Goal: Task Accomplishment & Management: Use online tool/utility

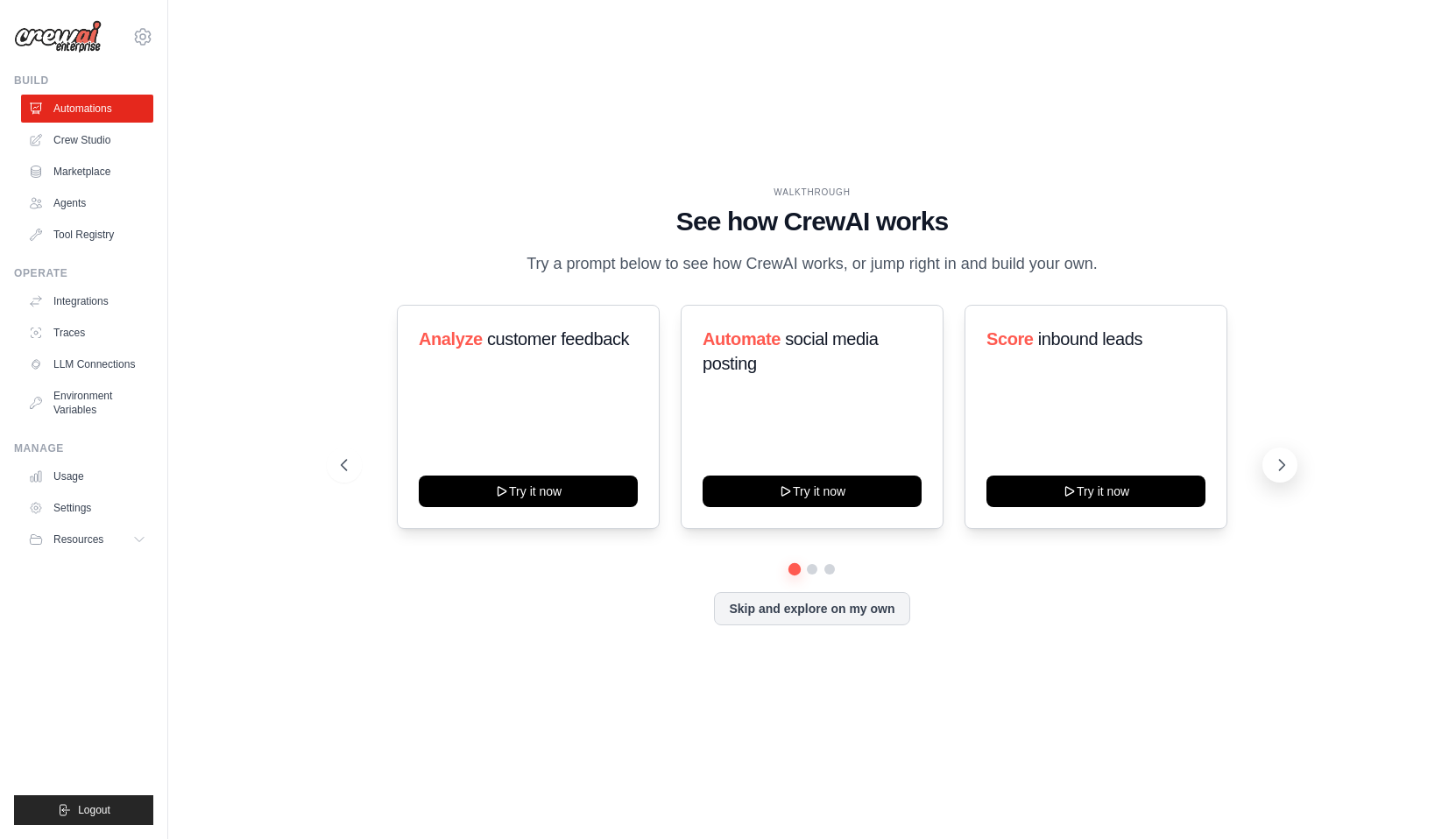
click at [1277, 473] on icon at bounding box center [1280, 464] width 17 height 17
click at [810, 623] on button "Skip and explore on my own" at bounding box center [812, 607] width 195 height 33
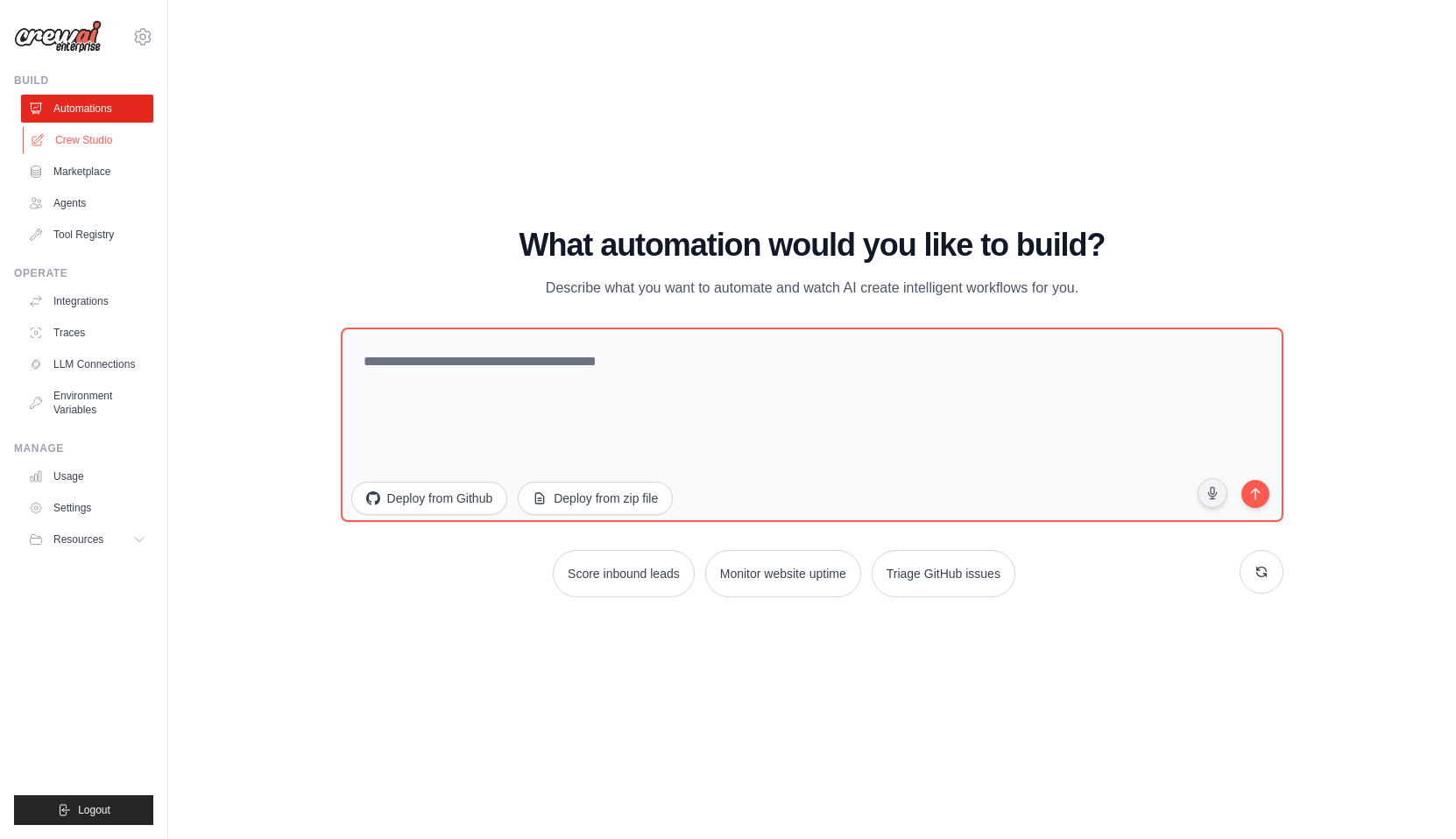
click at [94, 142] on link "Crew Studio" at bounding box center [89, 140] width 132 height 28
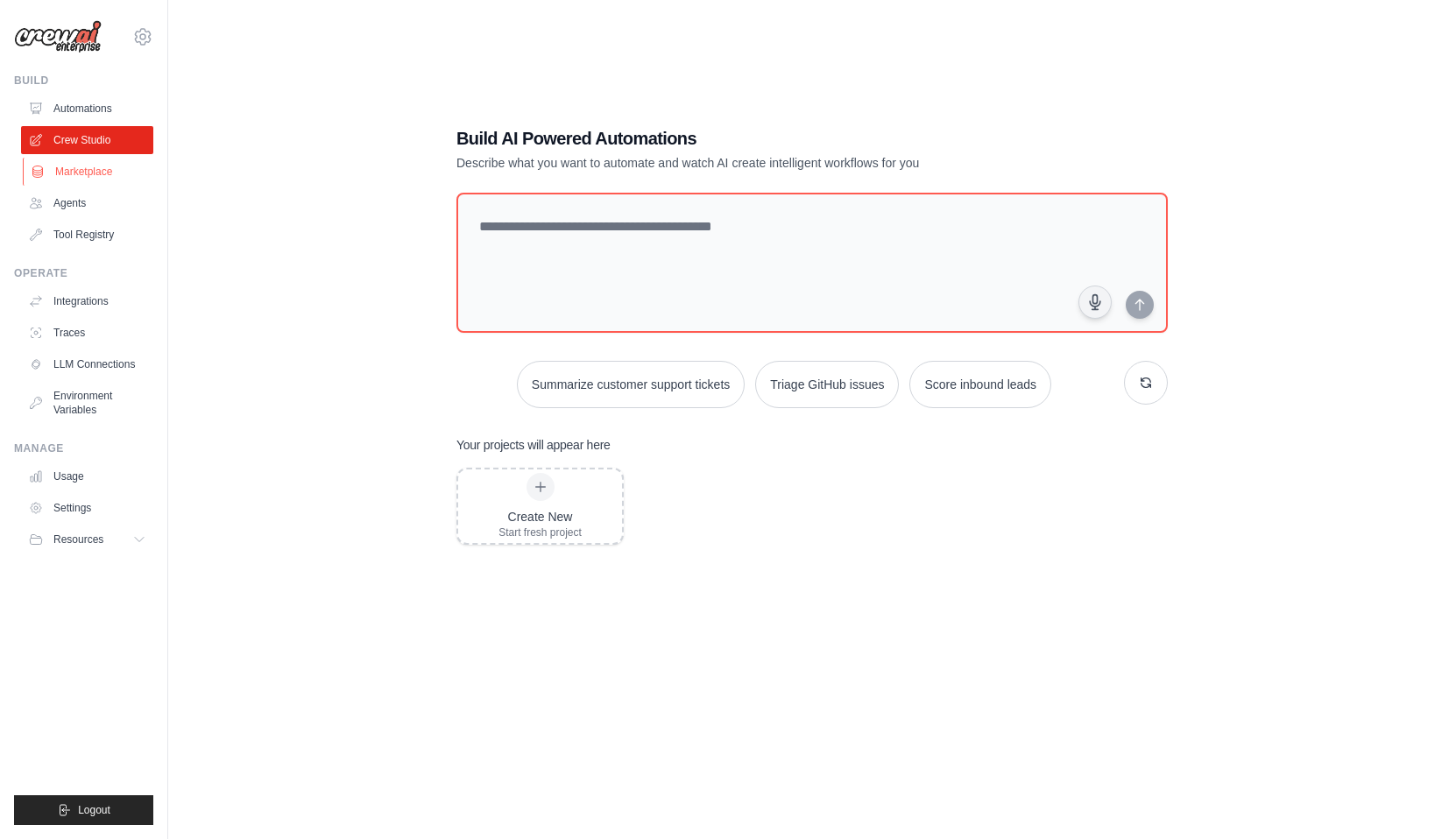
click at [86, 167] on link "Marketplace" at bounding box center [89, 172] width 132 height 28
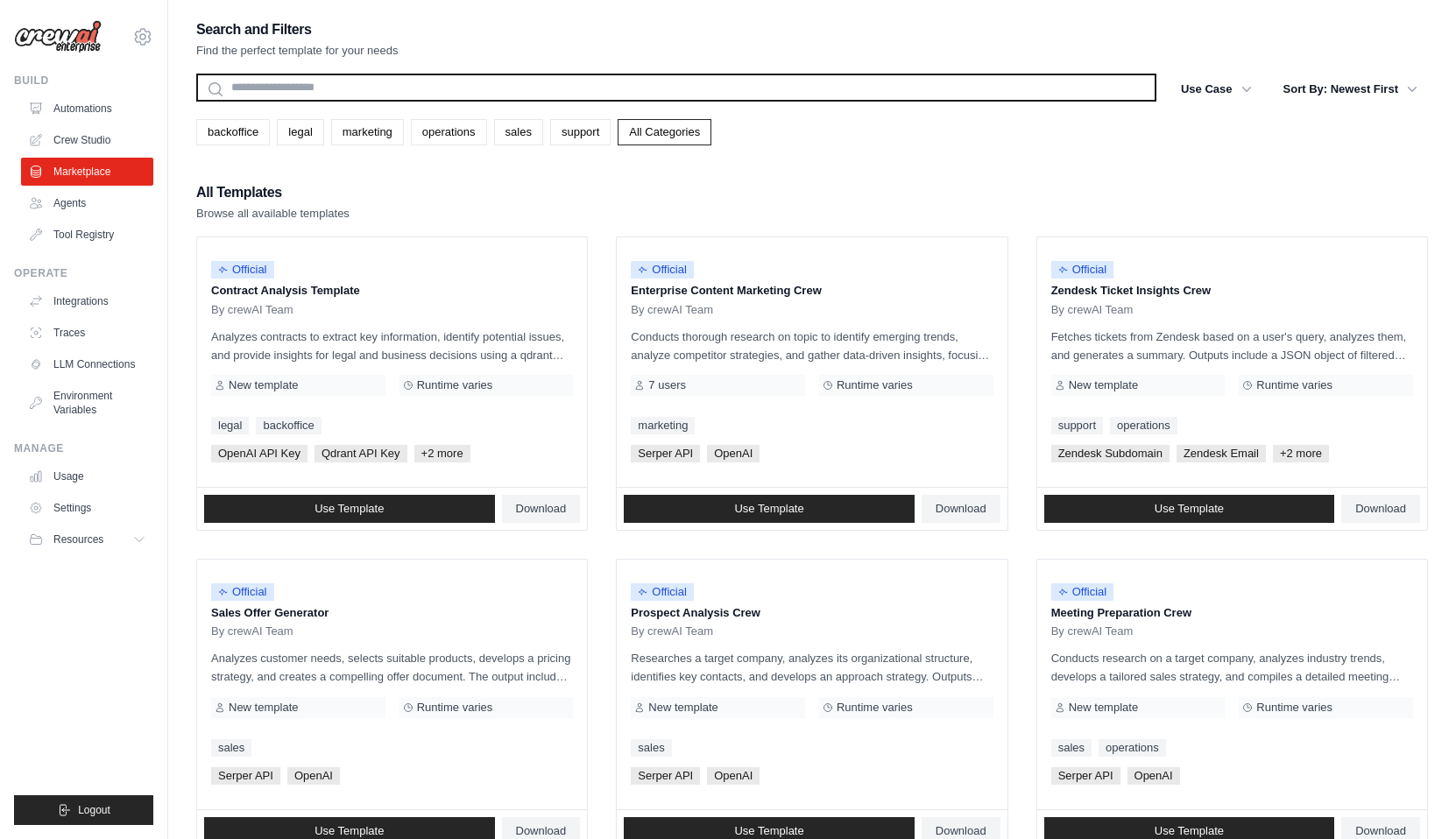
click at [350, 86] on input "text" at bounding box center [676, 87] width 960 height 28
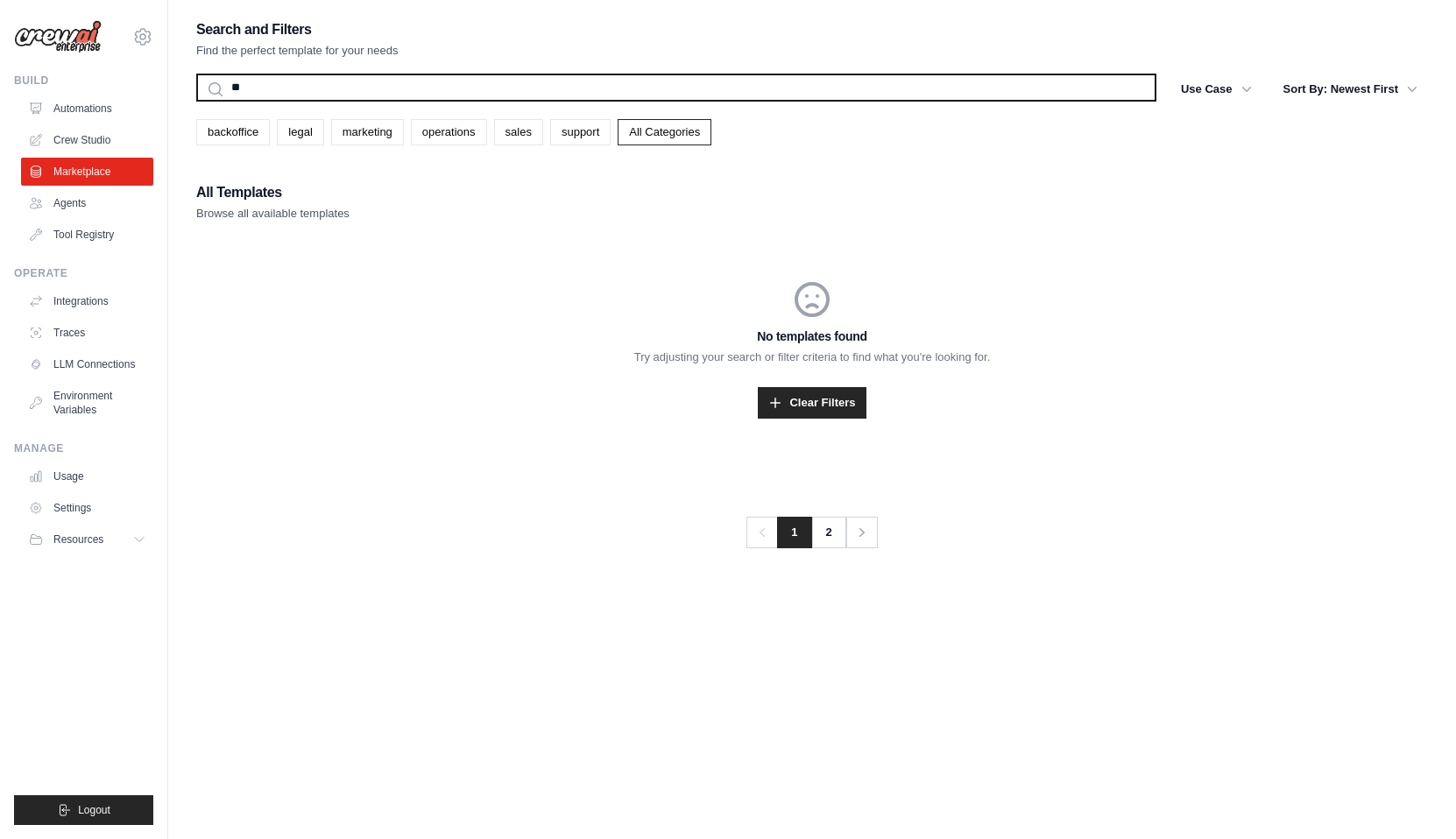
type input "*"
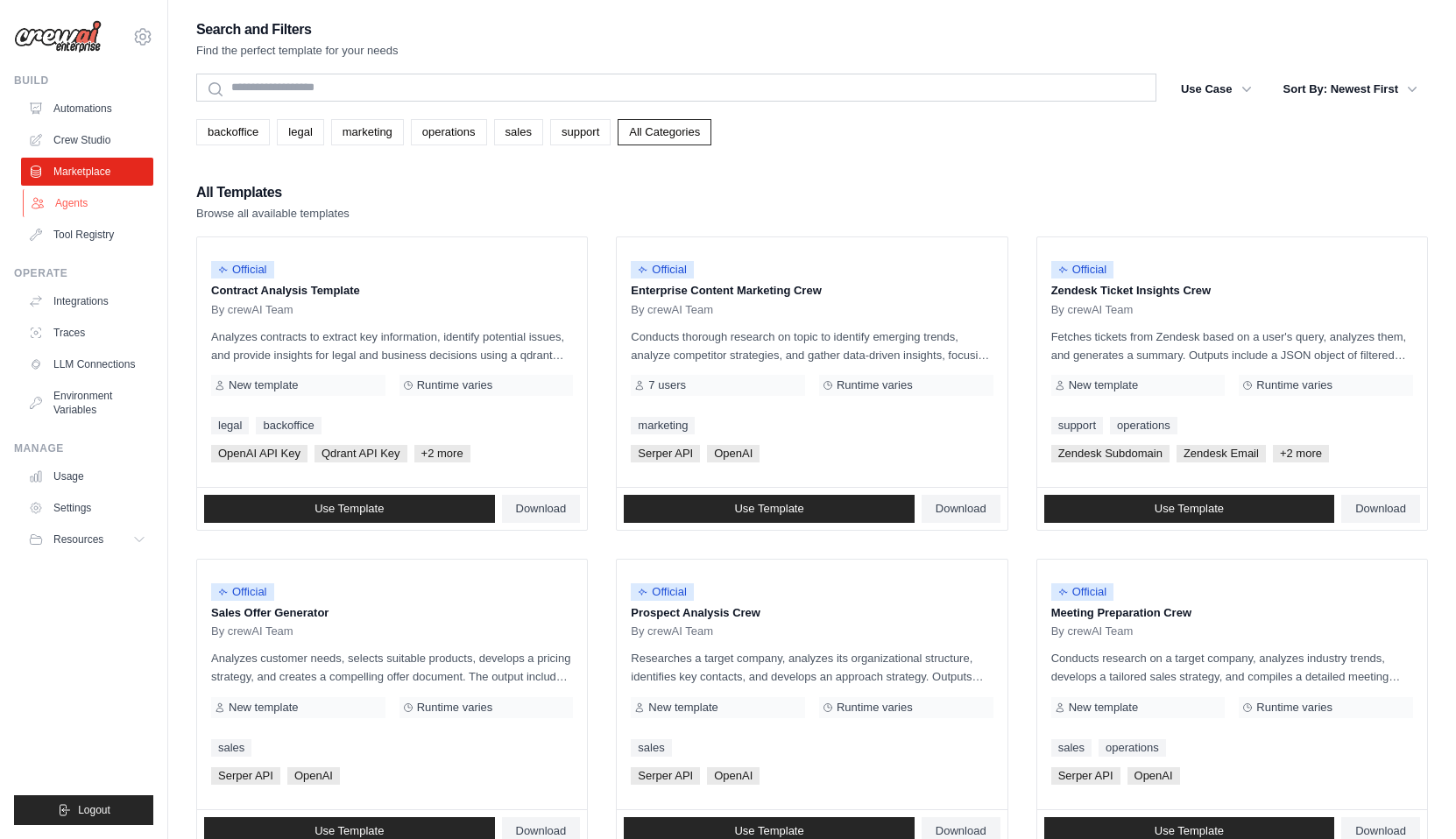
click at [77, 195] on link "Agents" at bounding box center [89, 203] width 132 height 28
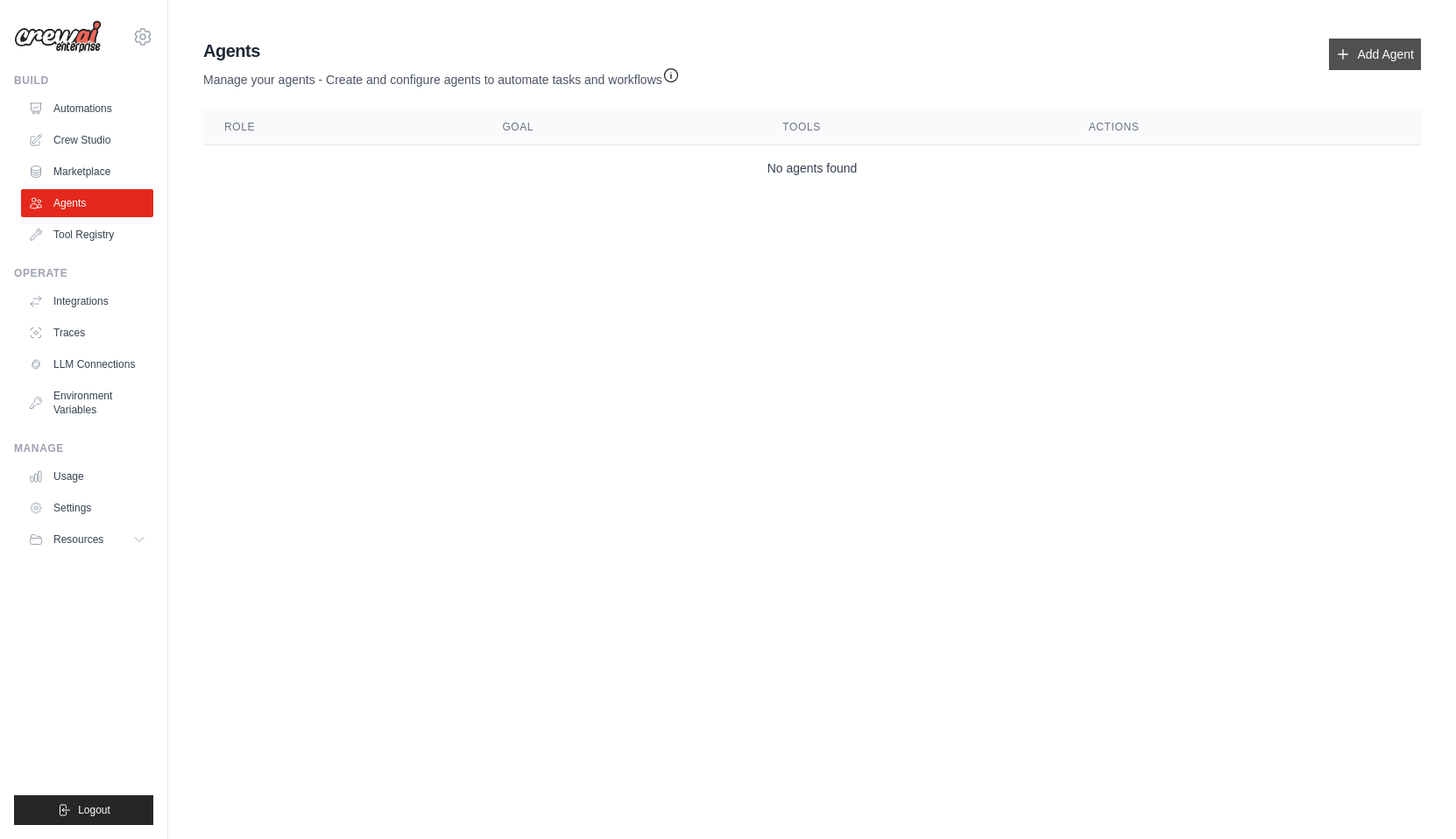
click at [1373, 44] on link "Add Agent" at bounding box center [1374, 54] width 92 height 31
